Goal: Information Seeking & Learning: Learn about a topic

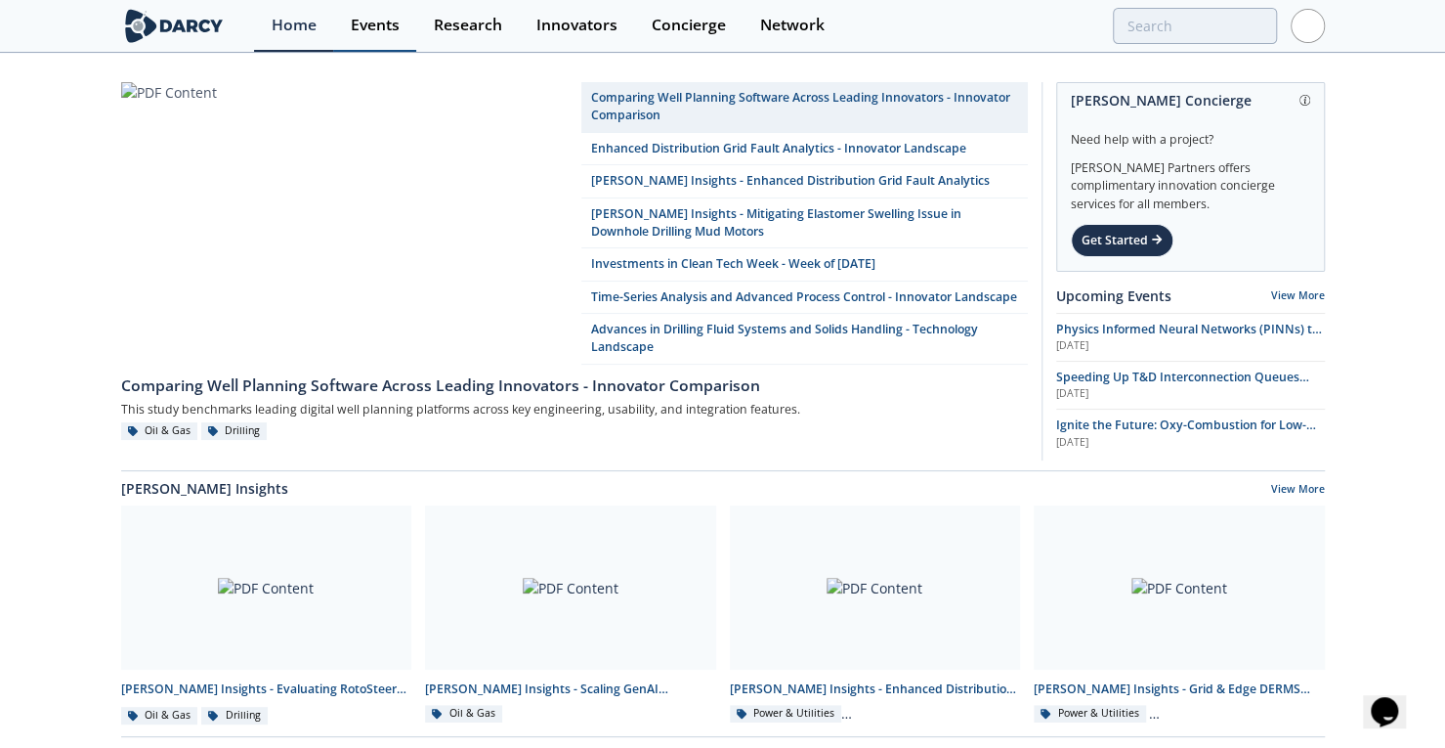
click at [387, 24] on div "Events" at bounding box center [375, 26] width 49 height 16
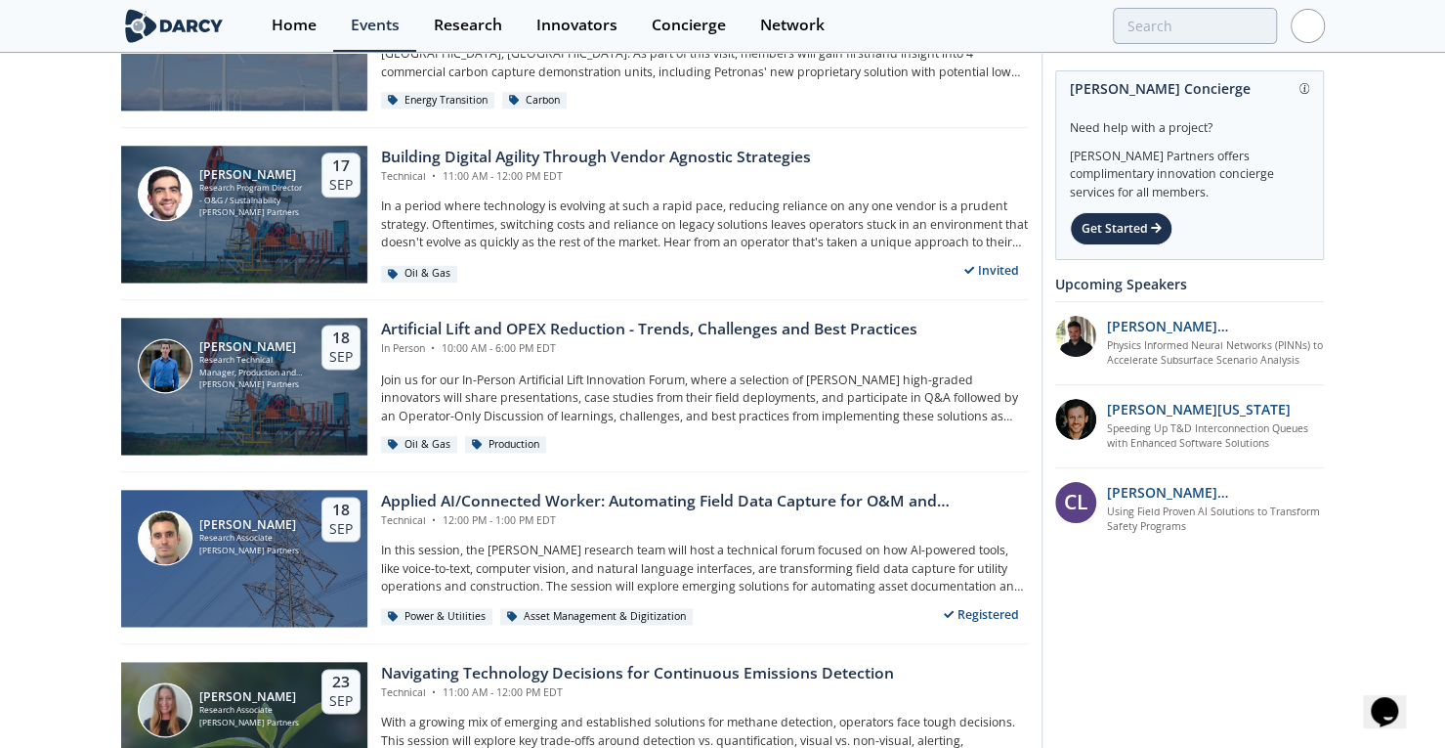
scroll to position [1590, 0]
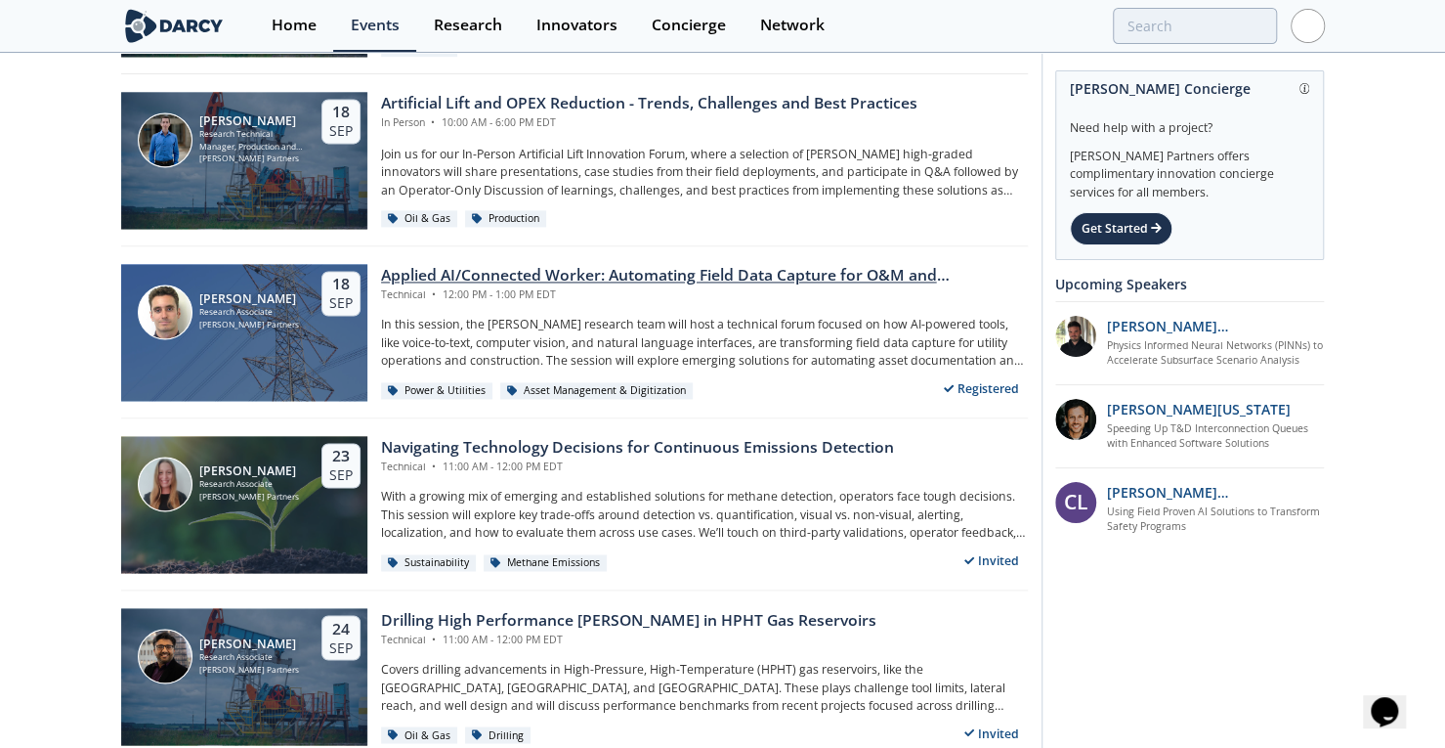
click at [774, 268] on div "Applied AI/Connected Worker: Automating Field Data Capture for O&M and Construc…" at bounding box center [704, 275] width 647 height 23
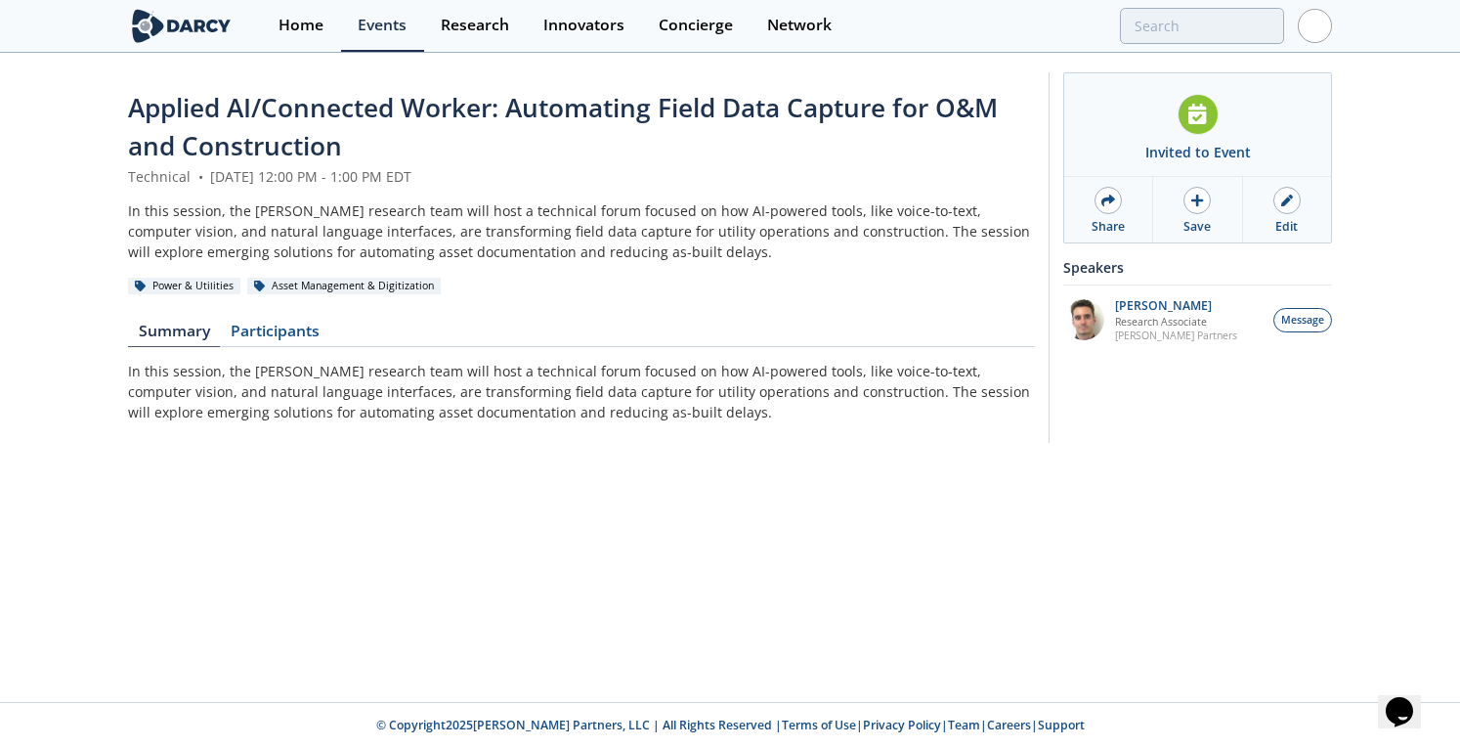
click at [592, 239] on div "In this session, the [PERSON_NAME] research team will host a technical forum fo…" at bounding box center [581, 231] width 907 height 62
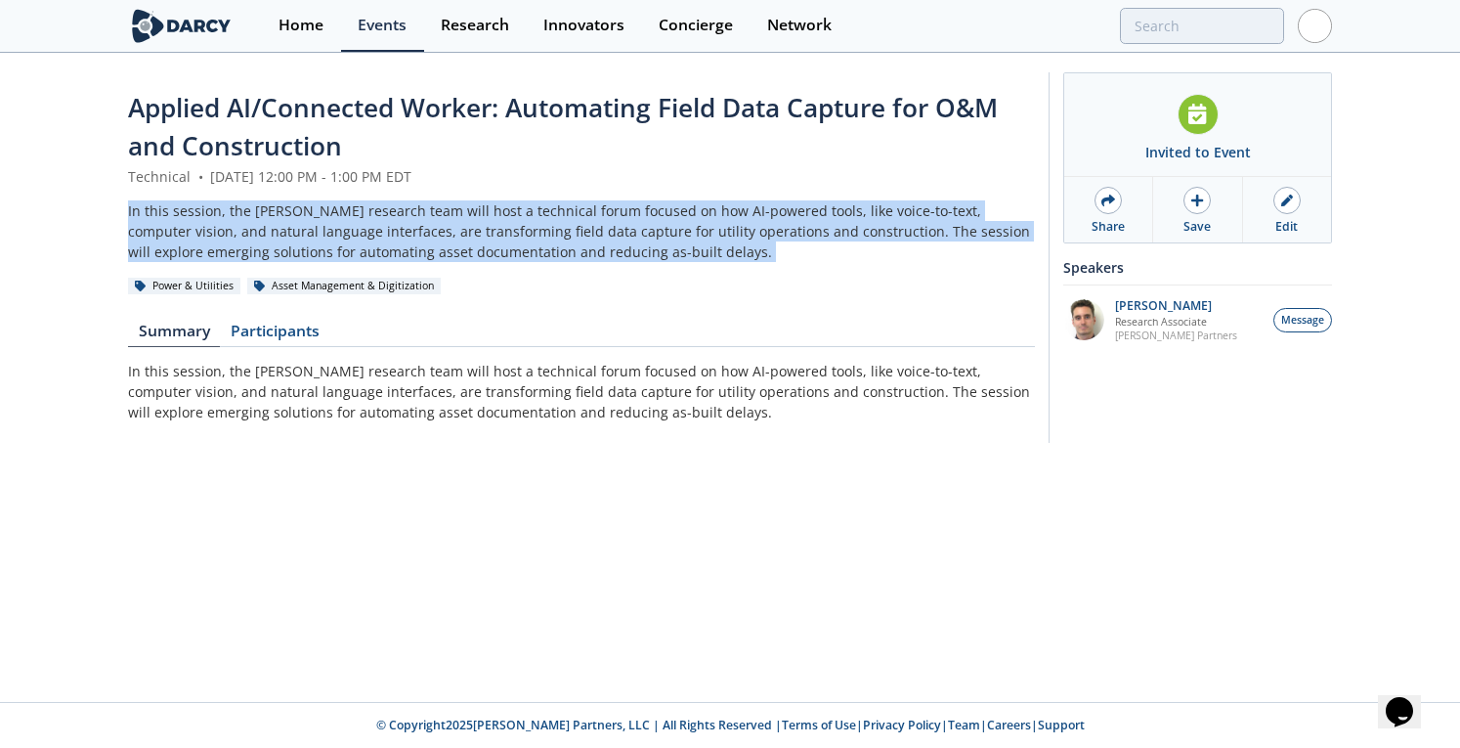
click at [592, 239] on div "In this session, the [PERSON_NAME] research team will host a technical forum fo…" at bounding box center [581, 231] width 907 height 62
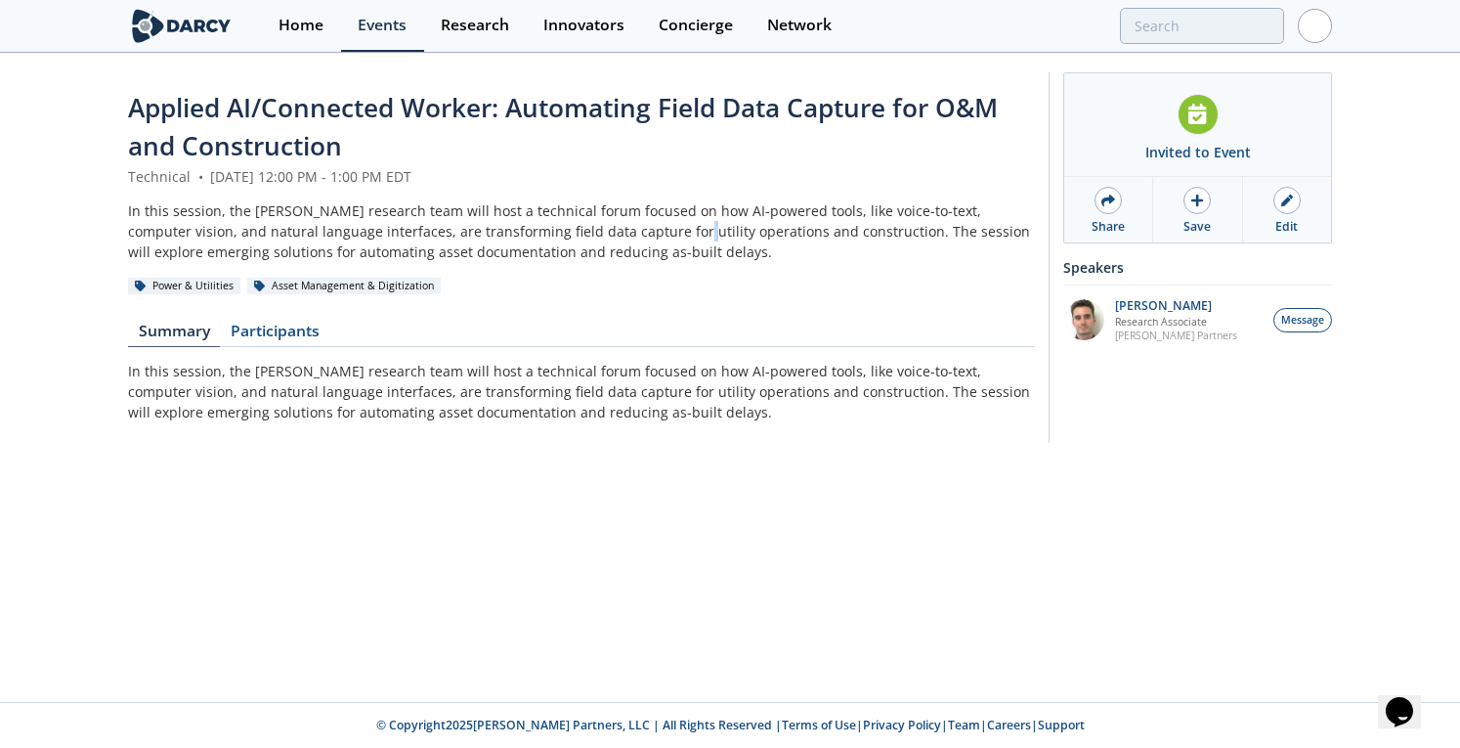
click at [592, 239] on div "In this session, the [PERSON_NAME] research team will host a technical forum fo…" at bounding box center [581, 231] width 907 height 62
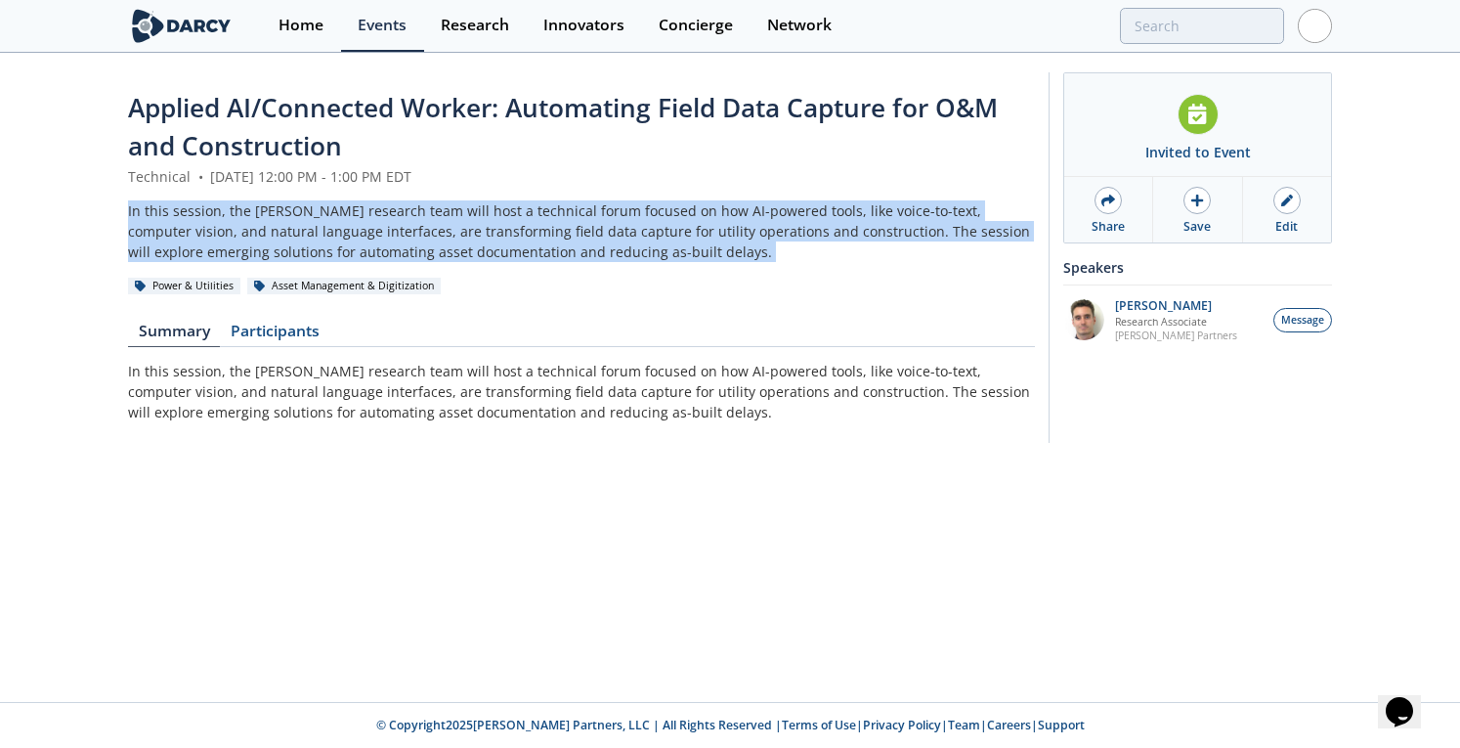
click at [592, 239] on div "In this session, the [PERSON_NAME] research team will host a technical forum fo…" at bounding box center [581, 231] width 907 height 62
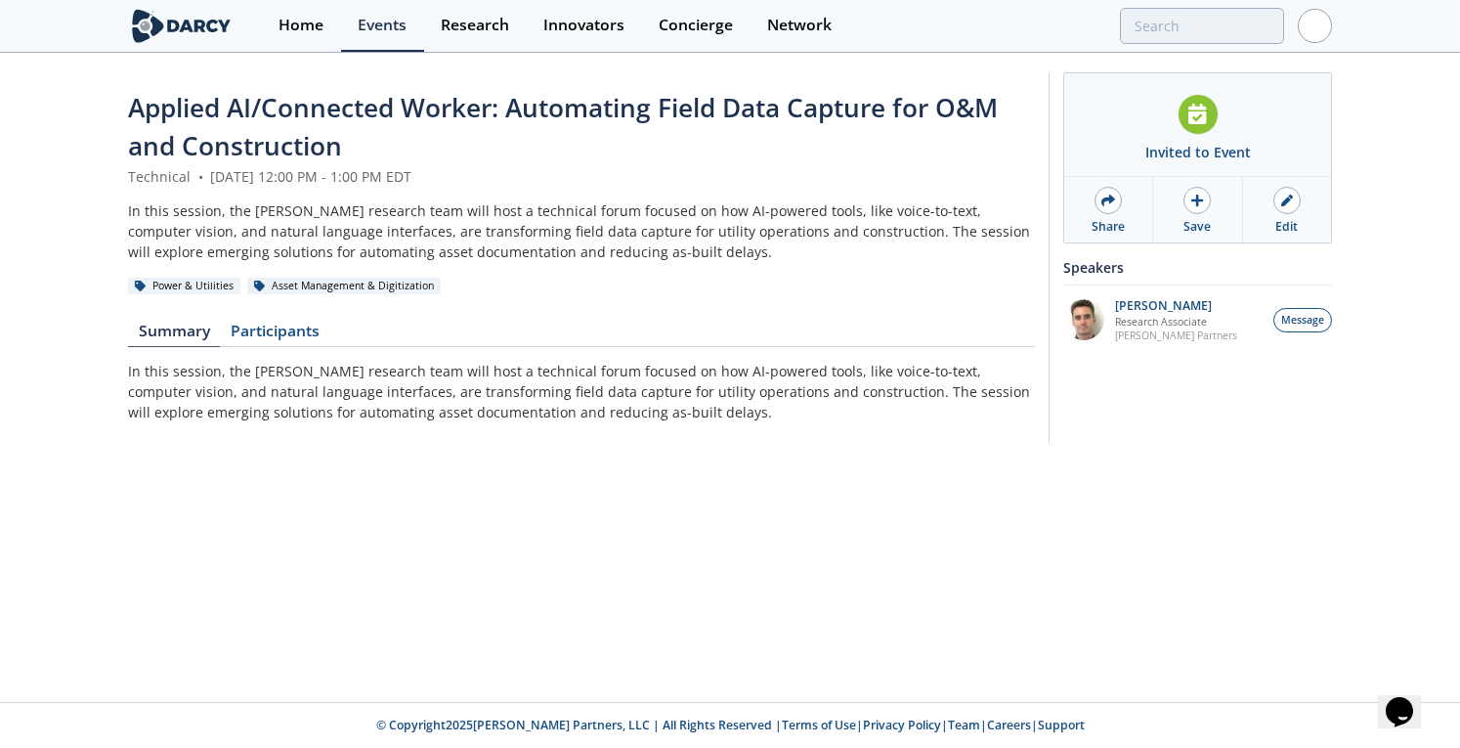
click at [446, 380] on p "In this session, the [PERSON_NAME] research team will host a technical forum fo…" at bounding box center [581, 392] width 907 height 62
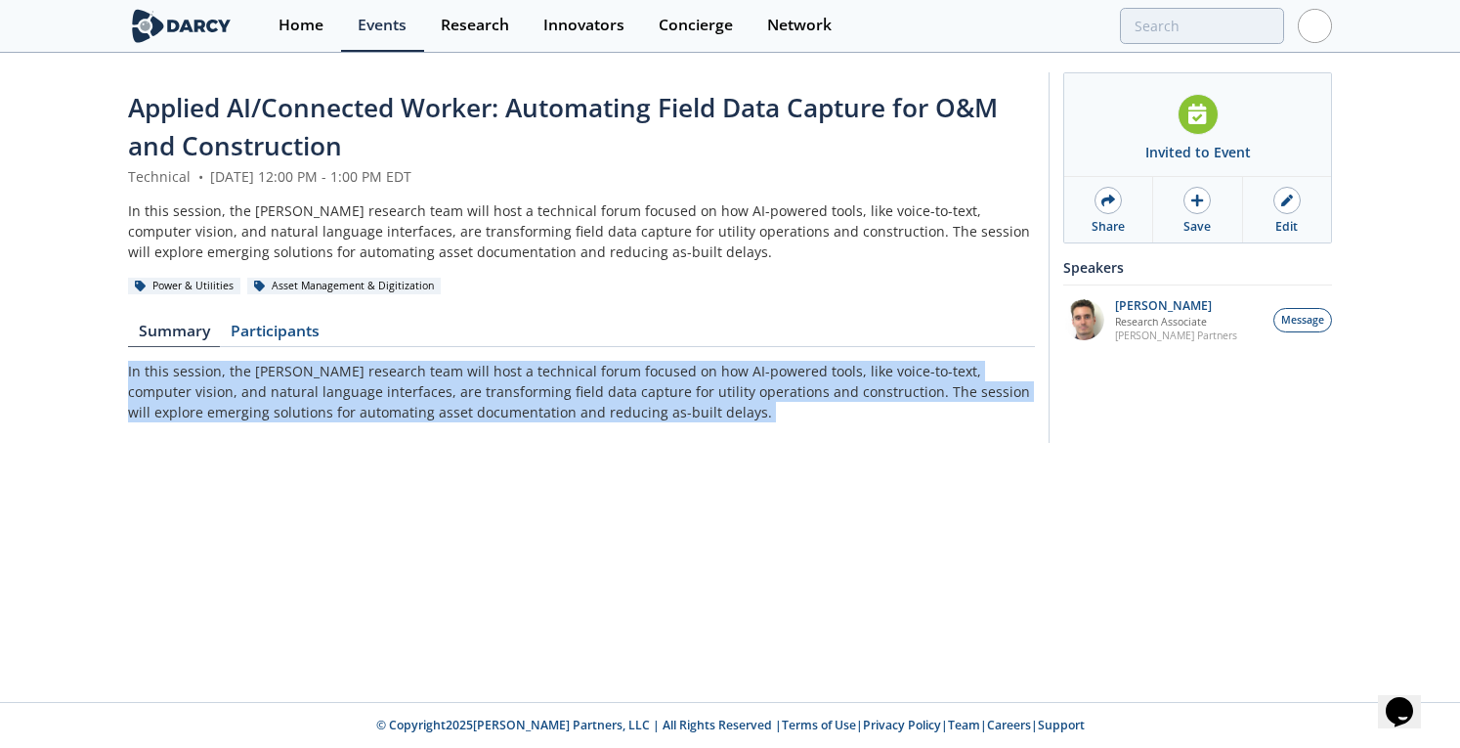
click at [446, 380] on p "In this session, the [PERSON_NAME] research team will host a technical forum fo…" at bounding box center [581, 392] width 907 height 62
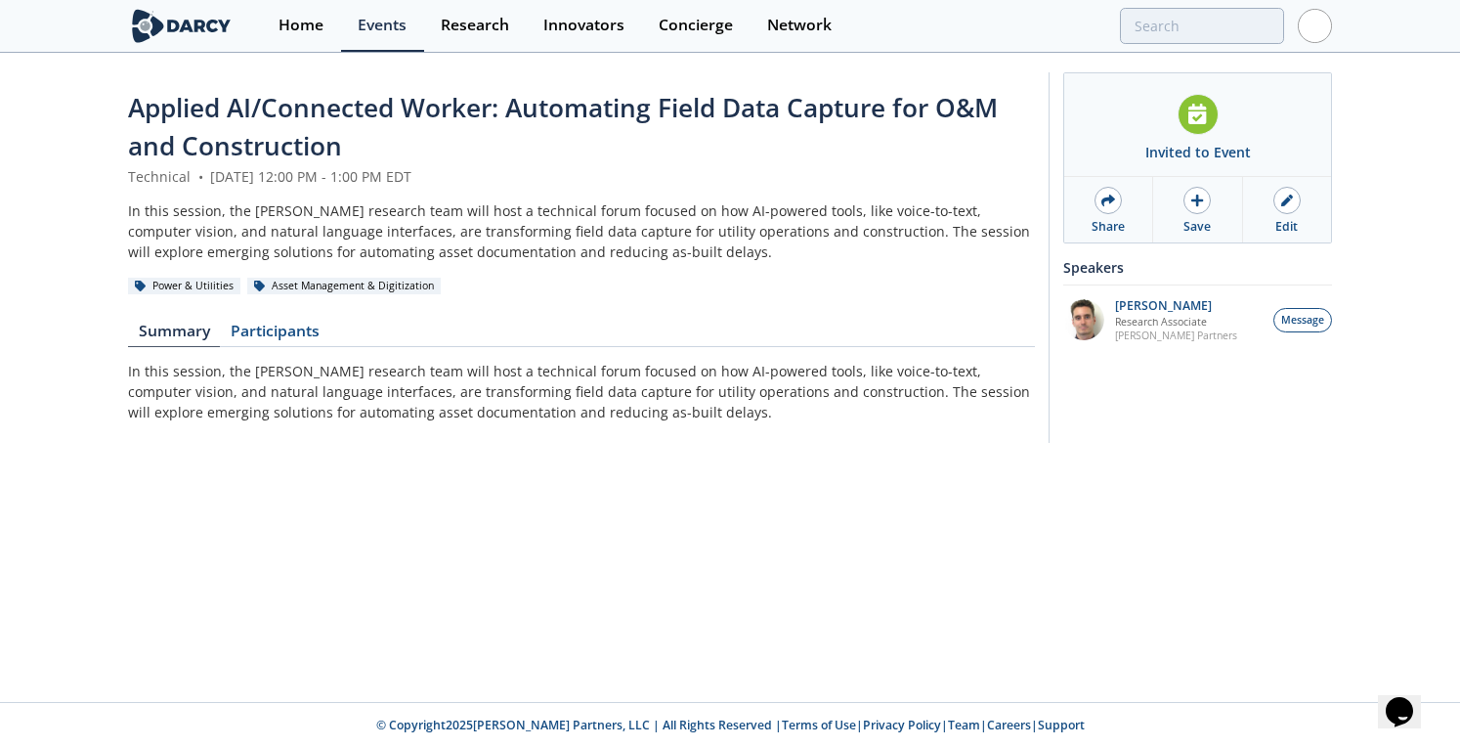
click at [469, 253] on div "In this session, the [PERSON_NAME] research team will host a technical forum fo…" at bounding box center [581, 231] width 907 height 62
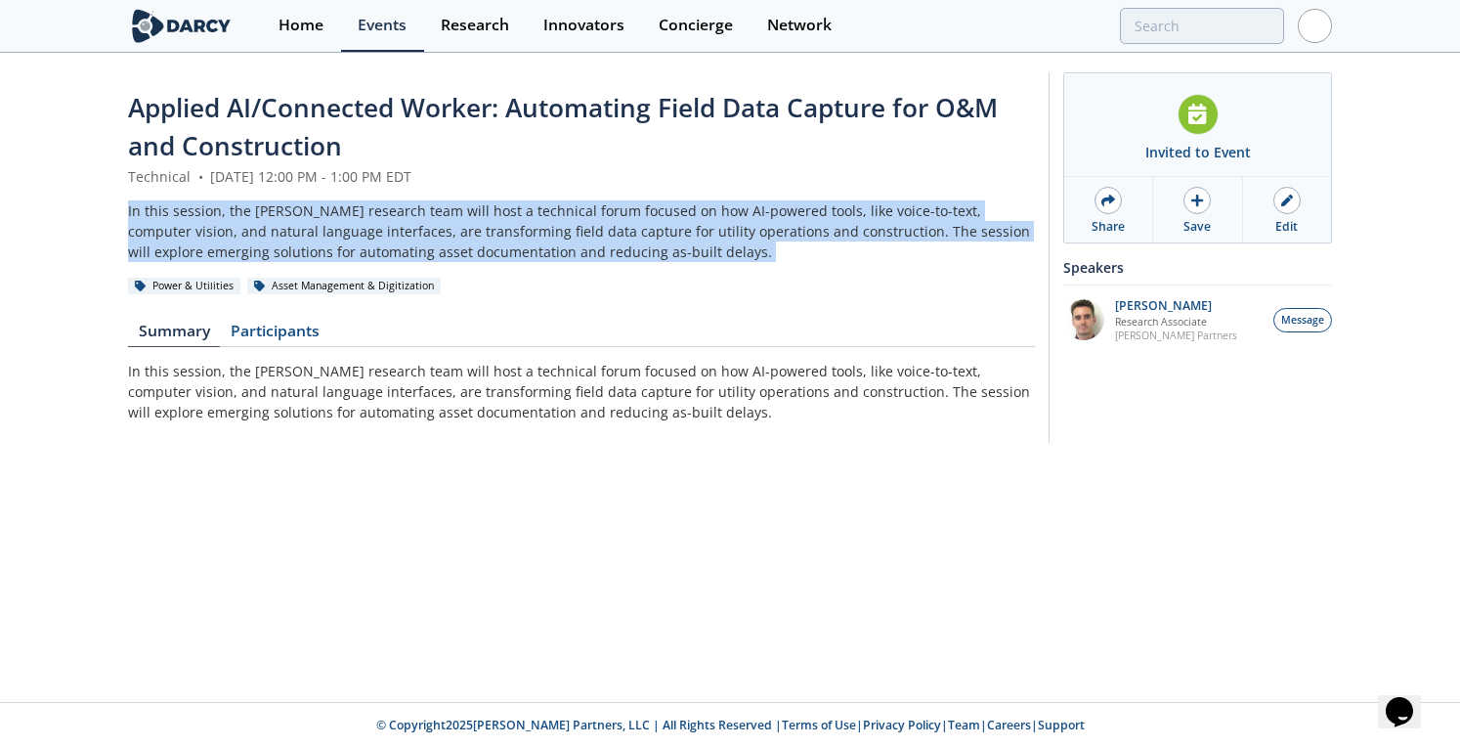
click at [469, 253] on div "In this session, the [PERSON_NAME] research team will host a technical forum fo…" at bounding box center [581, 231] width 907 height 62
click at [532, 242] on div "In this session, the [PERSON_NAME] research team will host a technical forum fo…" at bounding box center [581, 231] width 907 height 62
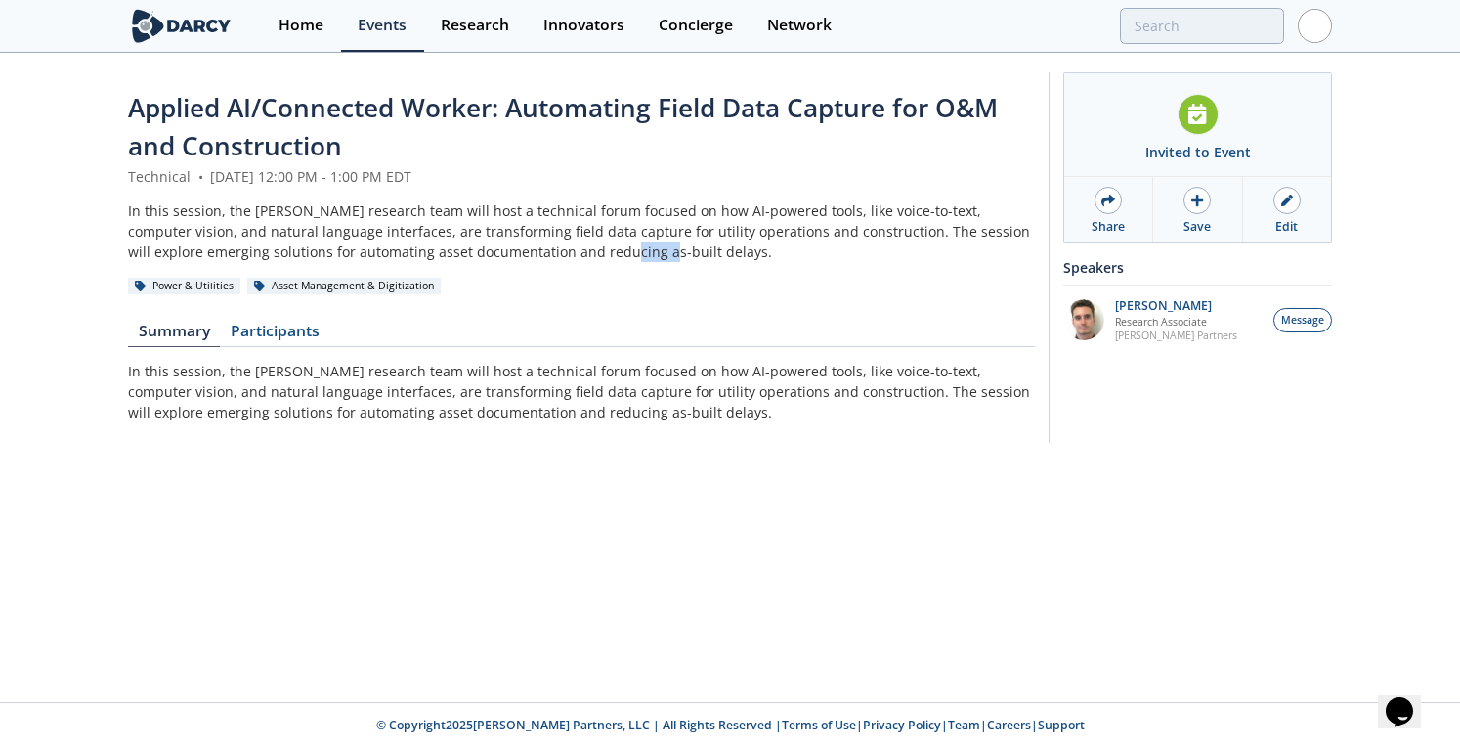
click at [532, 242] on div "In this session, the [PERSON_NAME] research team will host a technical forum fo…" at bounding box center [581, 231] width 907 height 62
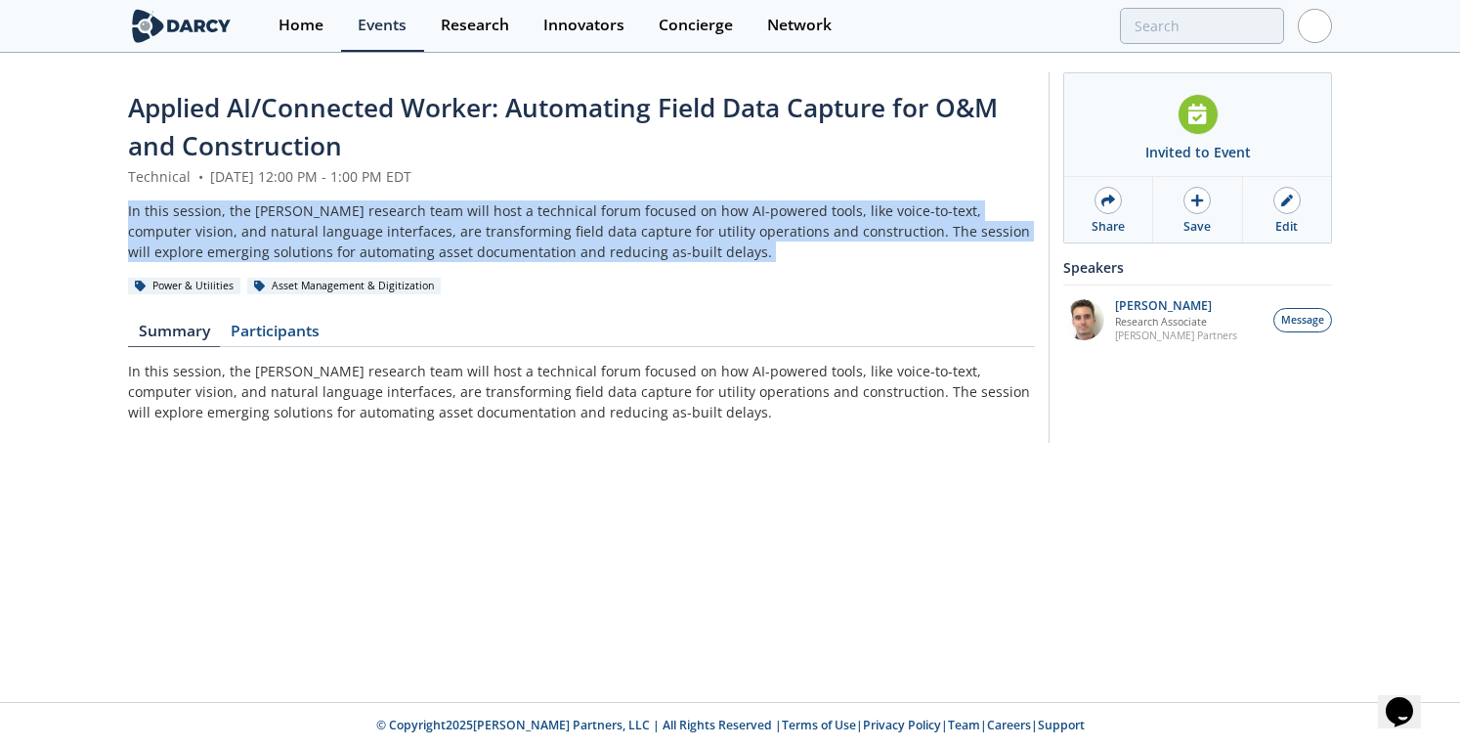
click at [532, 242] on div "In this session, the [PERSON_NAME] research team will host a technical forum fo…" at bounding box center [581, 231] width 907 height 62
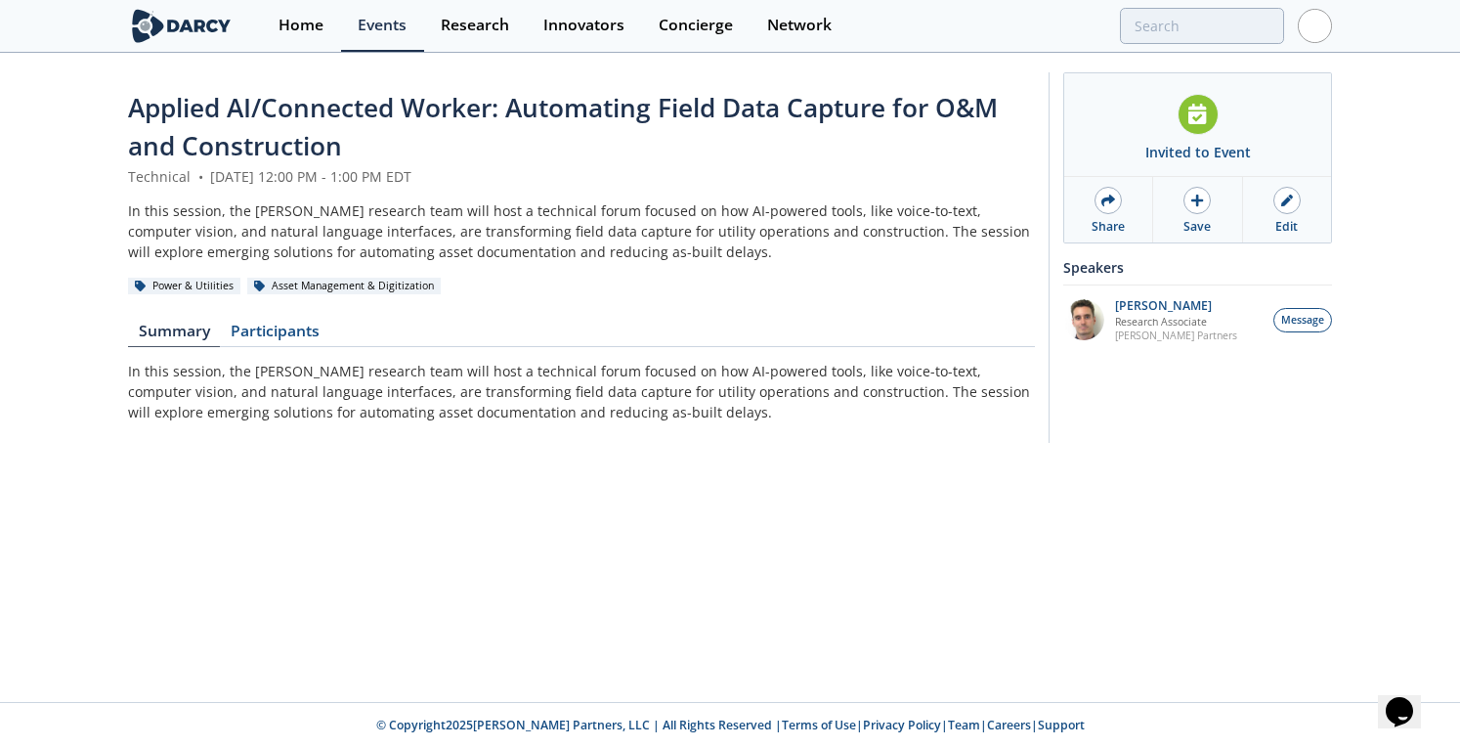
click at [715, 395] on p "In this session, the [PERSON_NAME] research team will host a technical forum fo…" at bounding box center [581, 392] width 907 height 62
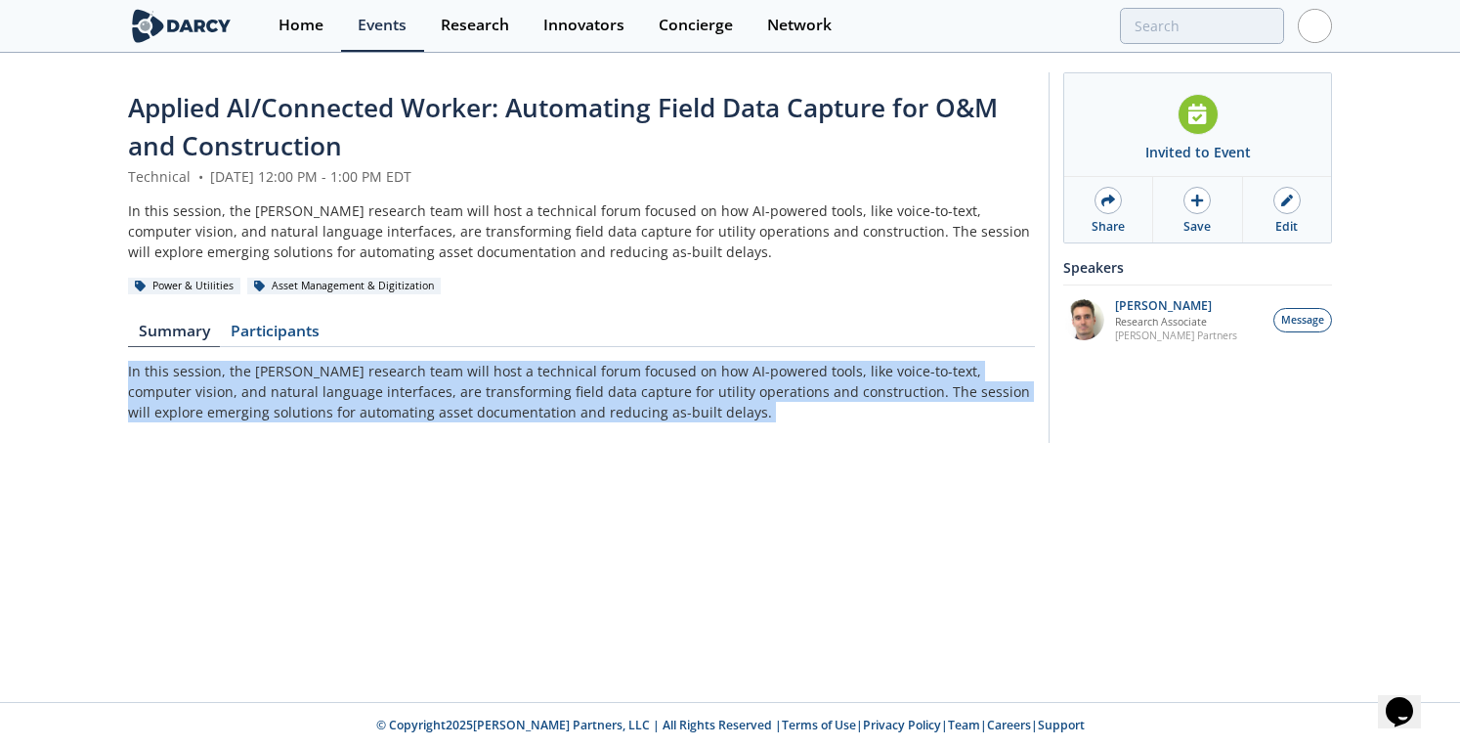
click at [715, 395] on p "In this session, the [PERSON_NAME] research team will host a technical forum fo…" at bounding box center [581, 392] width 907 height 62
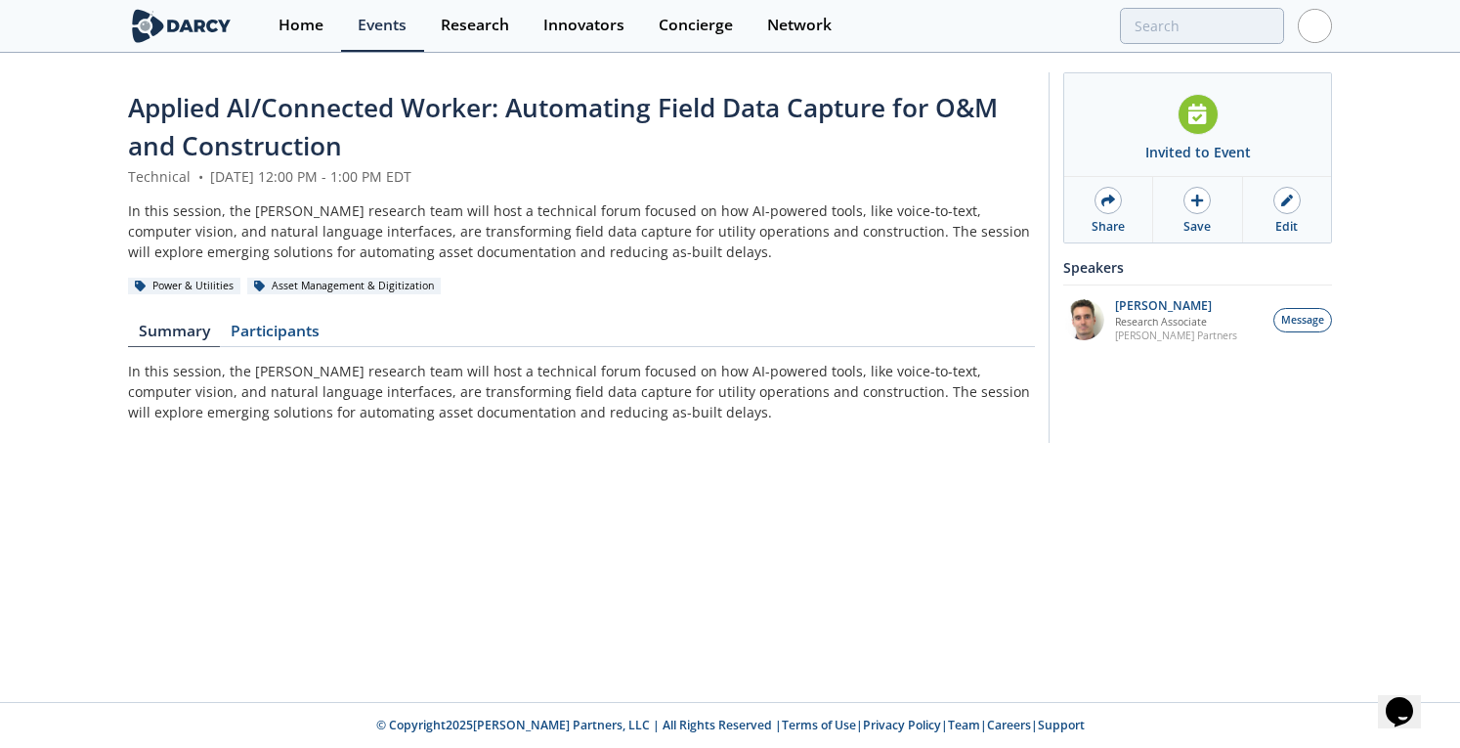
click at [745, 240] on div "In this session, the [PERSON_NAME] research team will host a technical forum fo…" at bounding box center [581, 231] width 907 height 62
click at [744, 240] on div "In this session, the [PERSON_NAME] research team will host a technical forum fo…" at bounding box center [581, 231] width 907 height 62
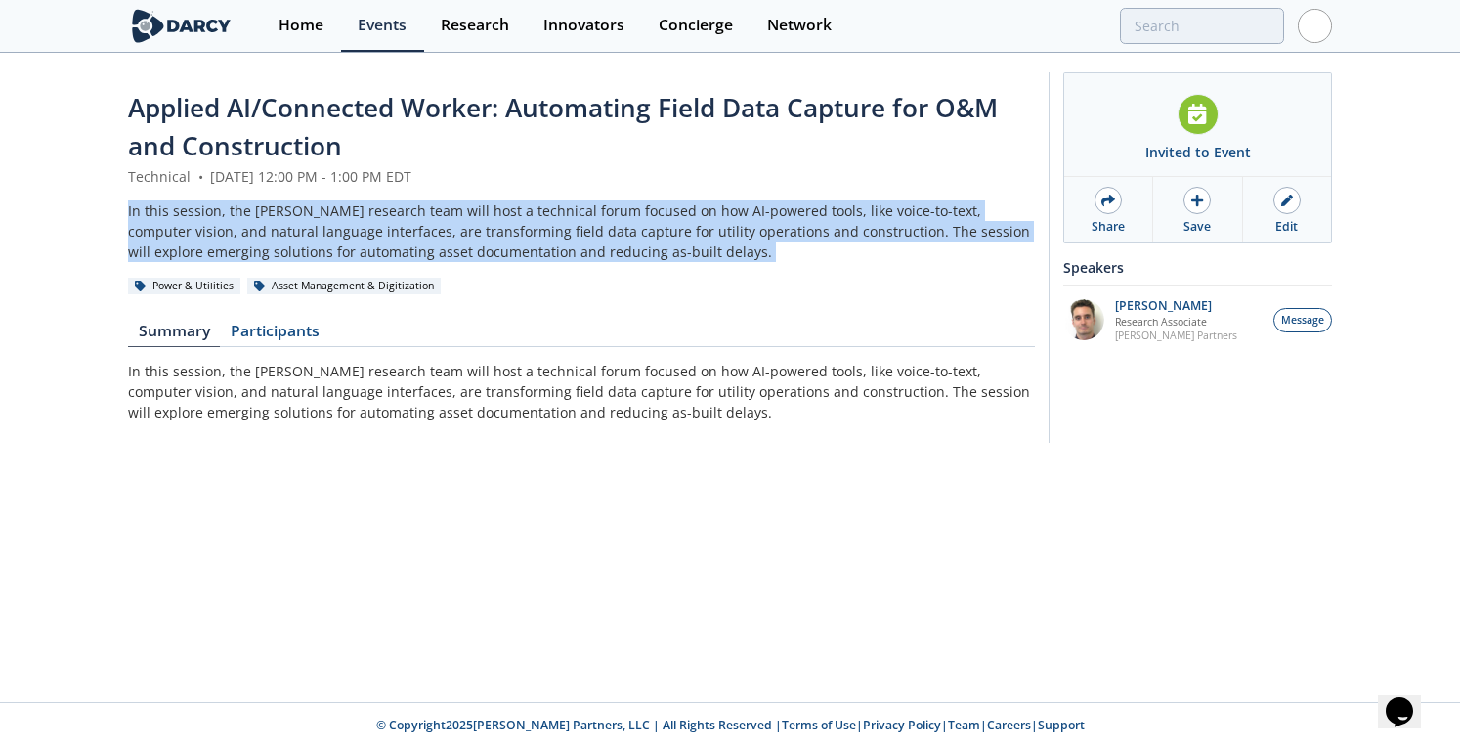
click at [744, 240] on div "In this session, the [PERSON_NAME] research team will host a technical forum fo…" at bounding box center [581, 231] width 907 height 62
click at [745, 237] on div "In this session, the [PERSON_NAME] research team will host a technical forum fo…" at bounding box center [581, 231] width 907 height 62
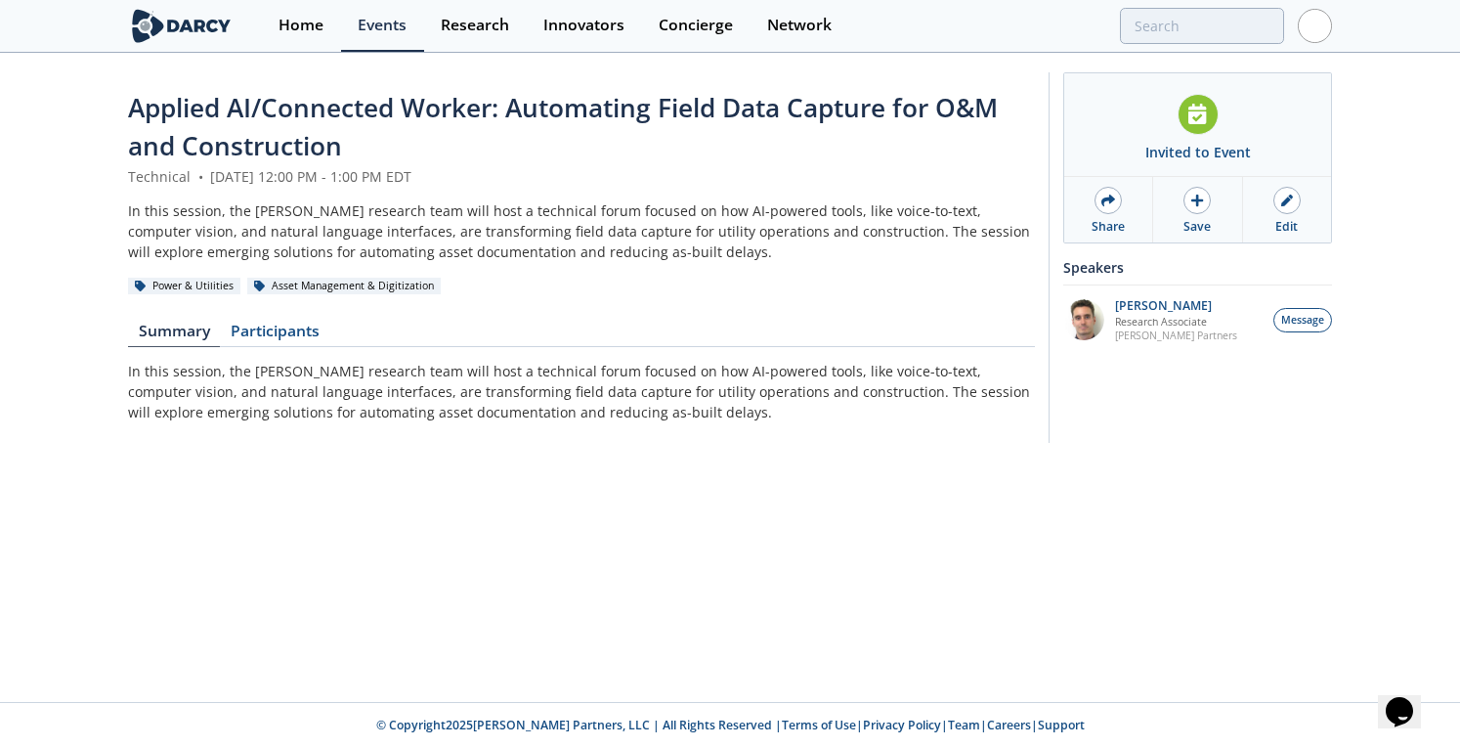
click at [534, 177] on div "Technical • [DATE] 12:00 PM - 1:00 PM EDT" at bounding box center [581, 176] width 907 height 21
click at [395, 28] on div "Events" at bounding box center [382, 26] width 49 height 16
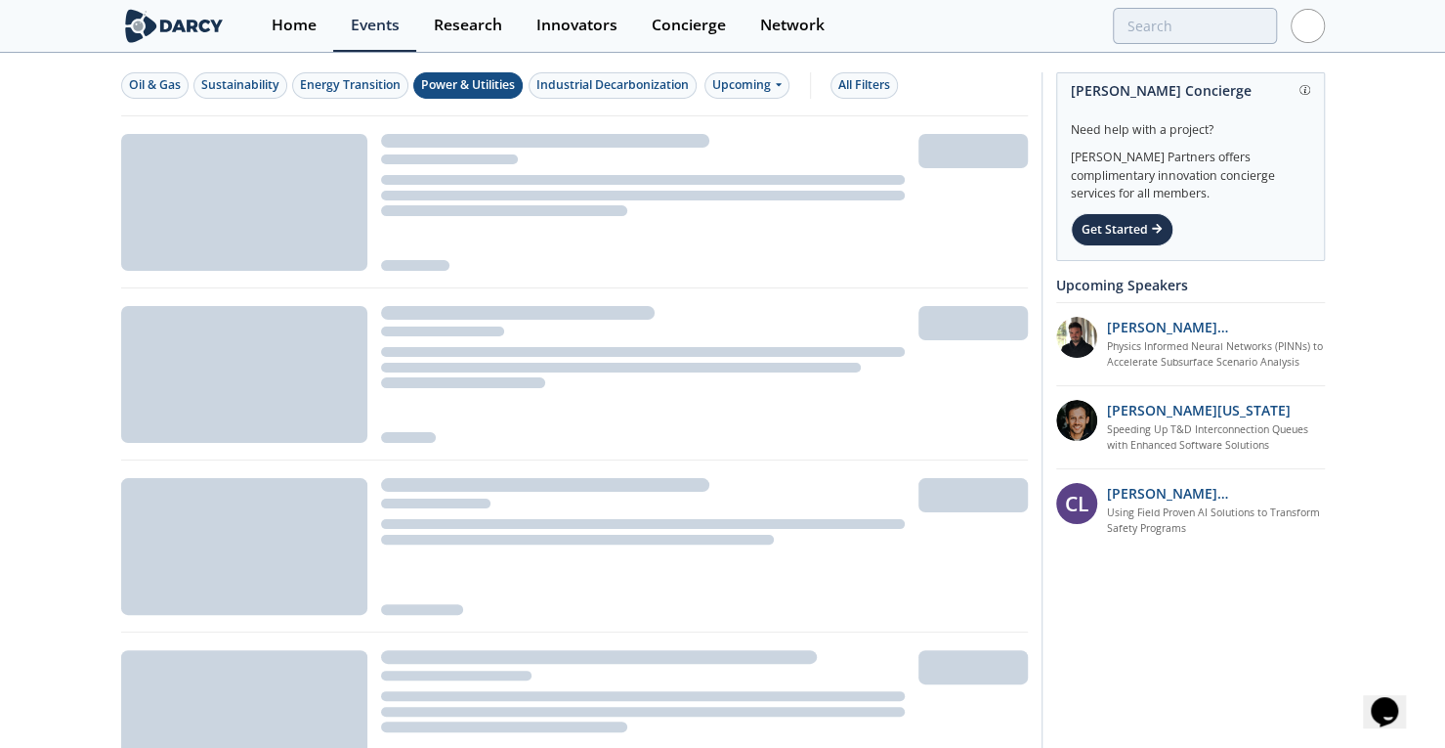
drag, startPoint x: 476, startPoint y: 91, endPoint x: 751, endPoint y: 85, distance: 275.6
click at [476, 91] on div "Power & Utilities" at bounding box center [468, 85] width 94 height 18
click at [766, 83] on div "Upcoming" at bounding box center [747, 85] width 85 height 26
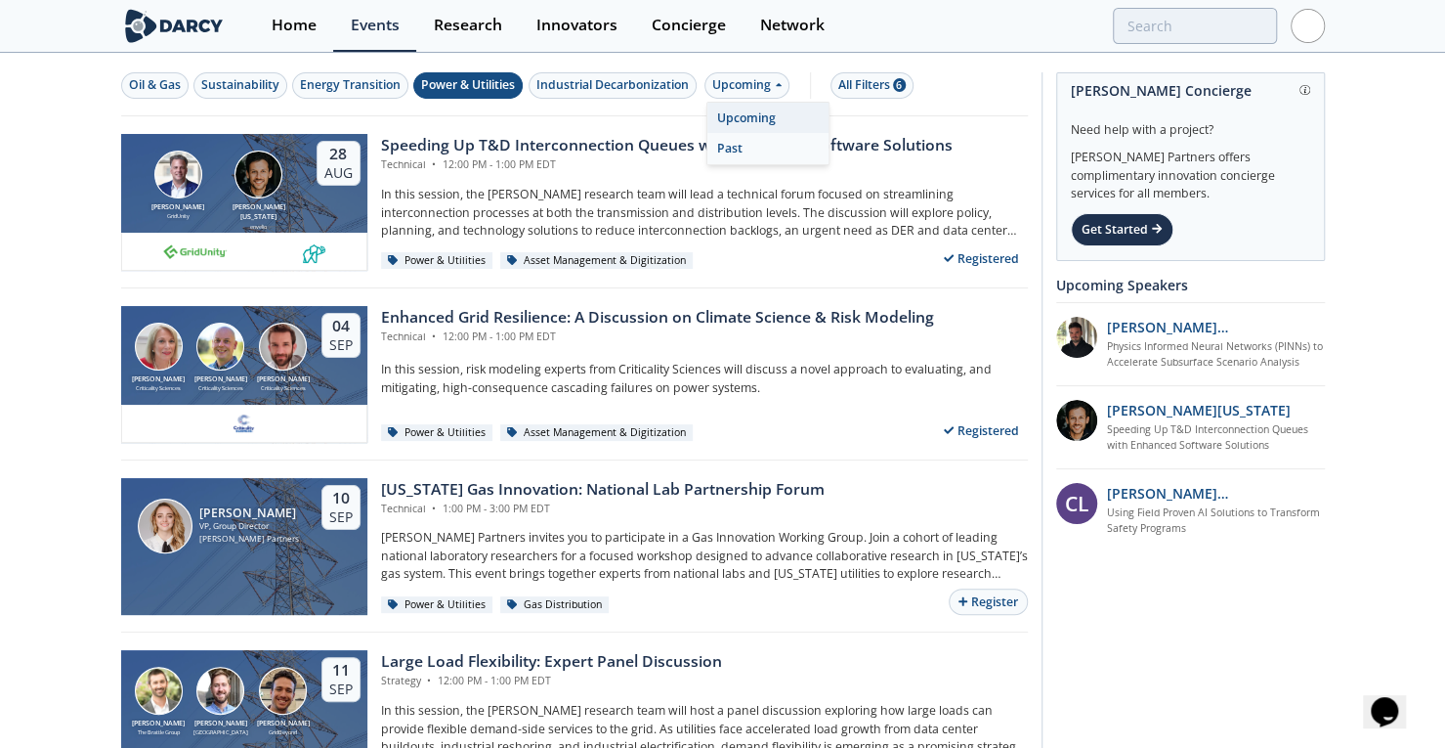
click at [758, 144] on div "Past" at bounding box center [767, 148] width 121 height 31
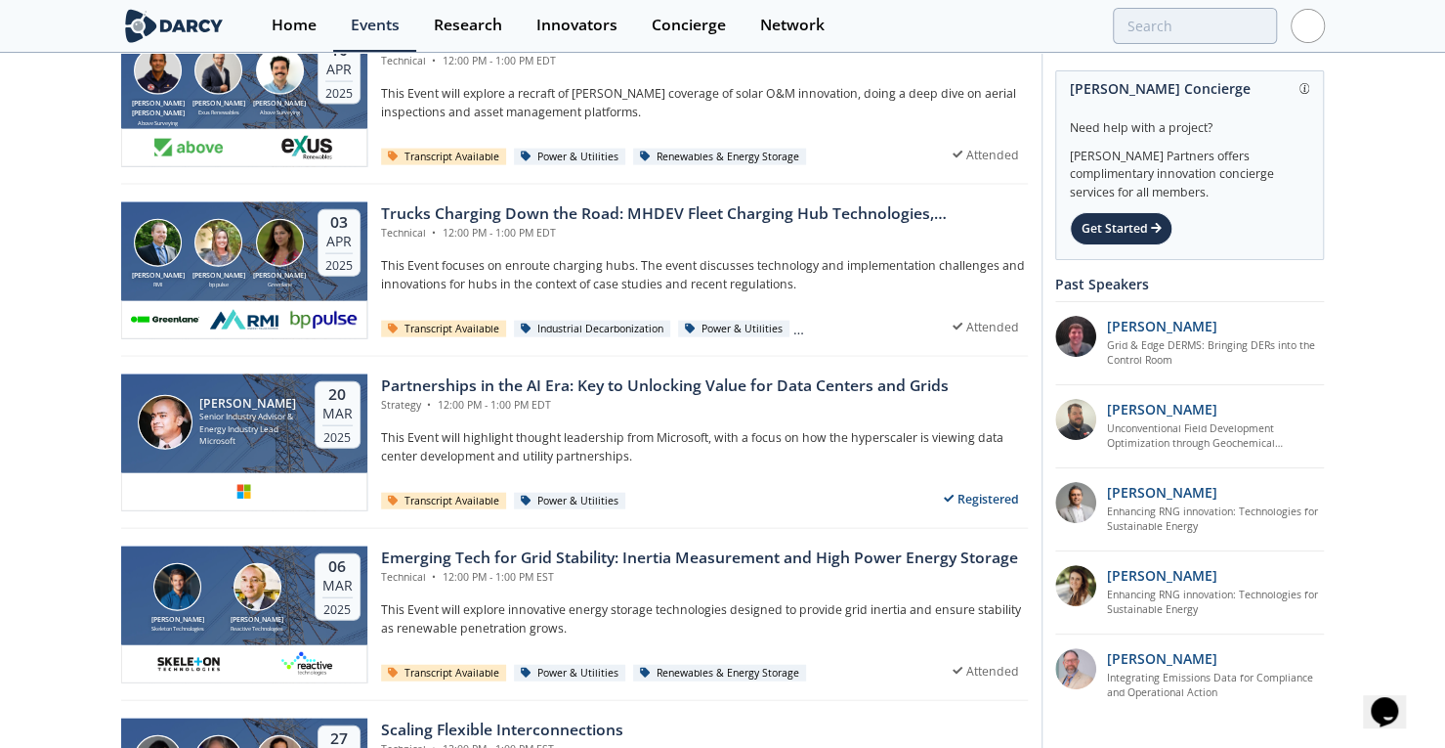
scroll to position [2606, 0]
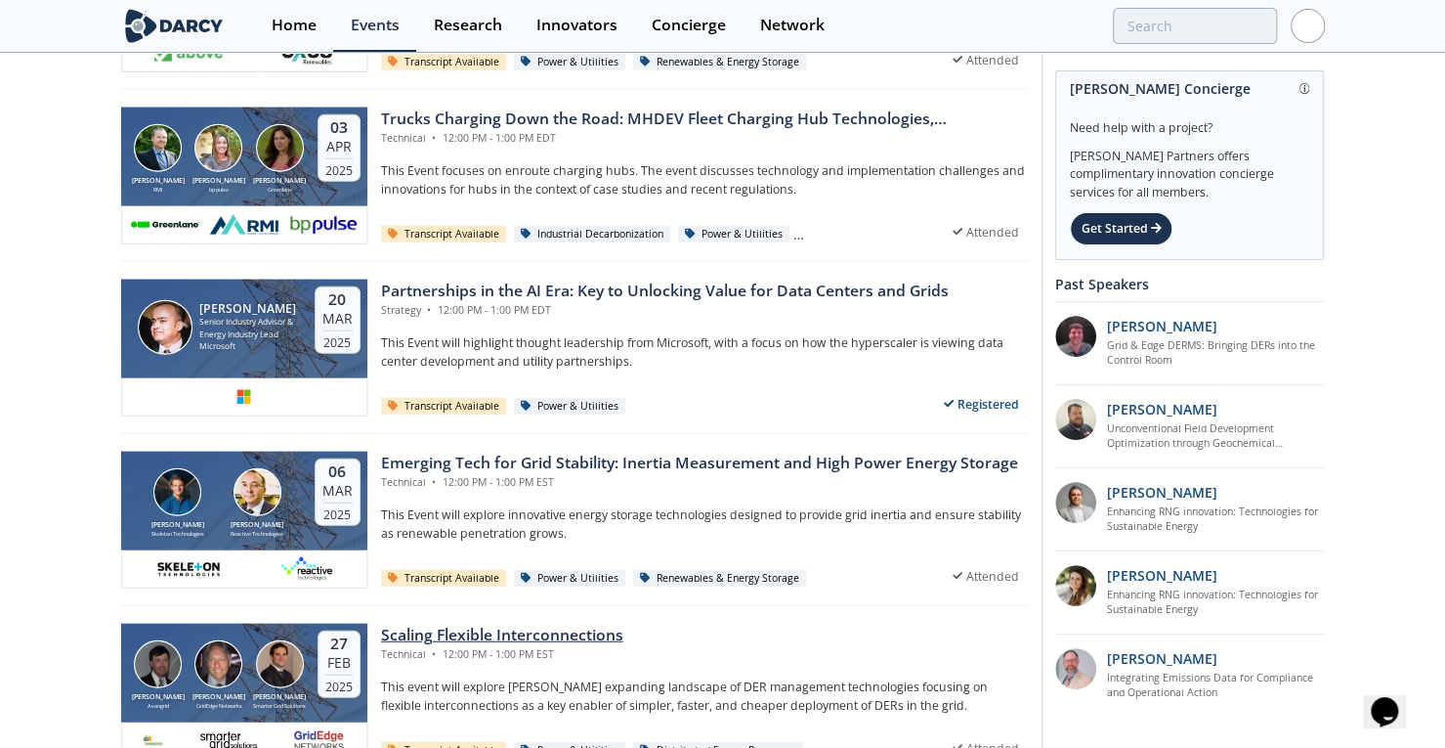
click at [569, 635] on div "Scaling Flexible Interconnections" at bounding box center [502, 634] width 242 height 23
